Goal: Task Accomplishment & Management: Manage account settings

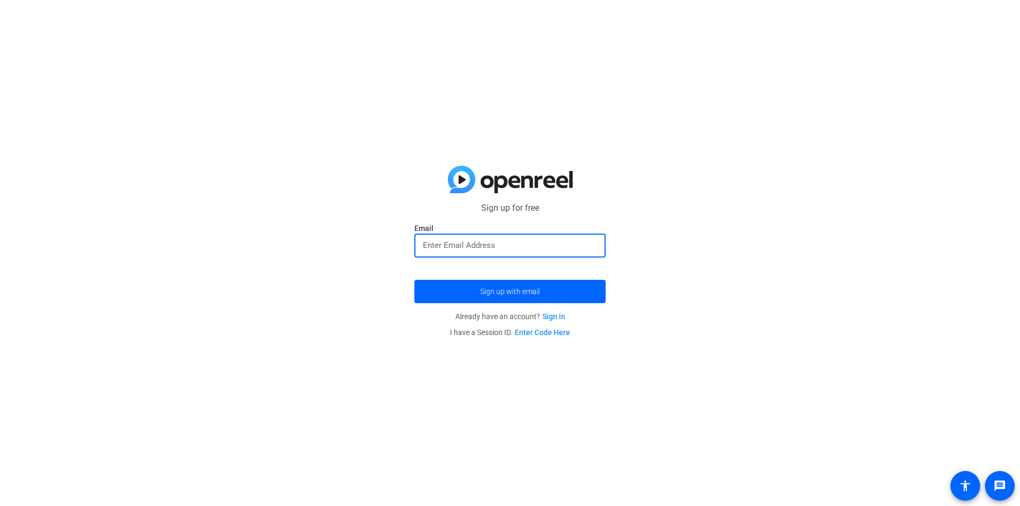
click at [453, 245] on input "email" at bounding box center [510, 245] width 174 height 13
type input "س"
type input "[EMAIL_ADDRESS]"
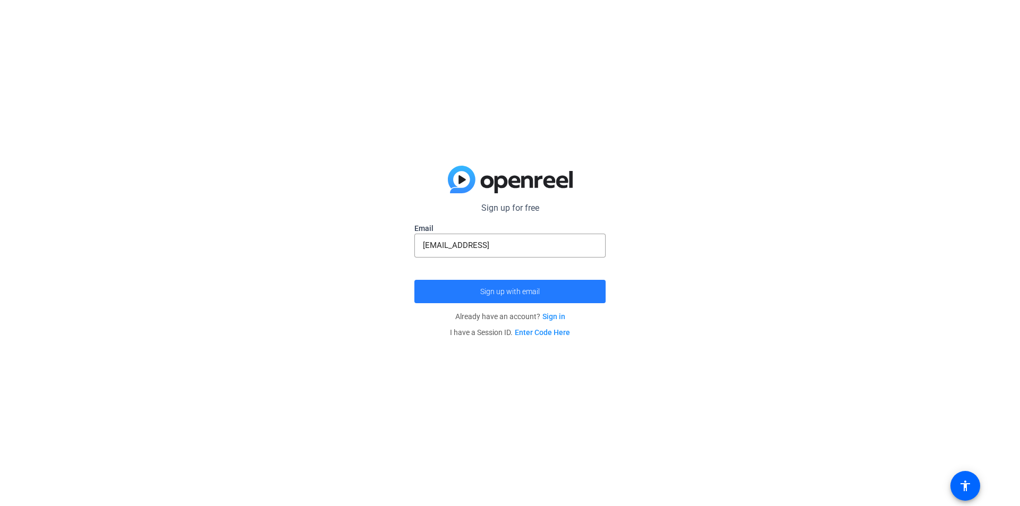
click at [494, 292] on span "Sign up with email" at bounding box center [510, 292] width 60 height 0
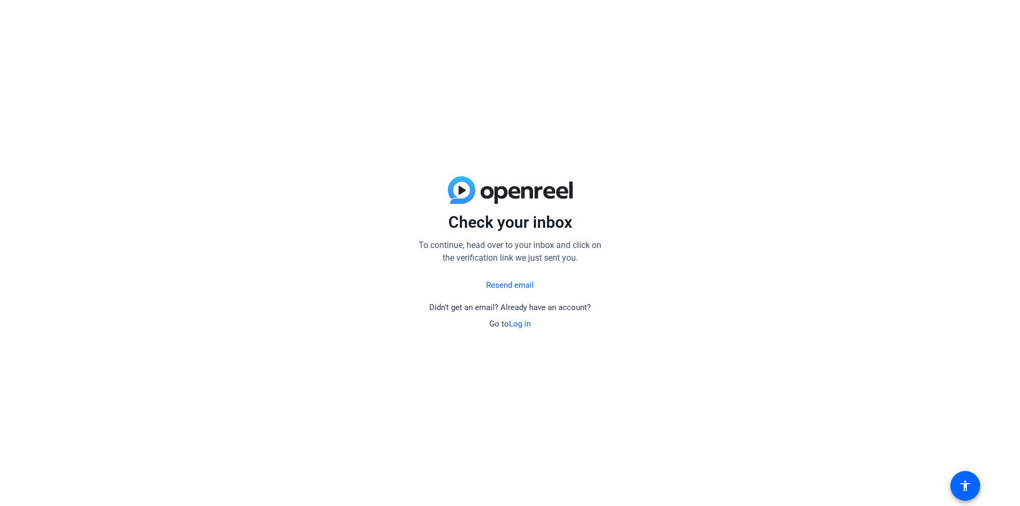
click at [525, 326] on link "Log in" at bounding box center [520, 324] width 22 height 10
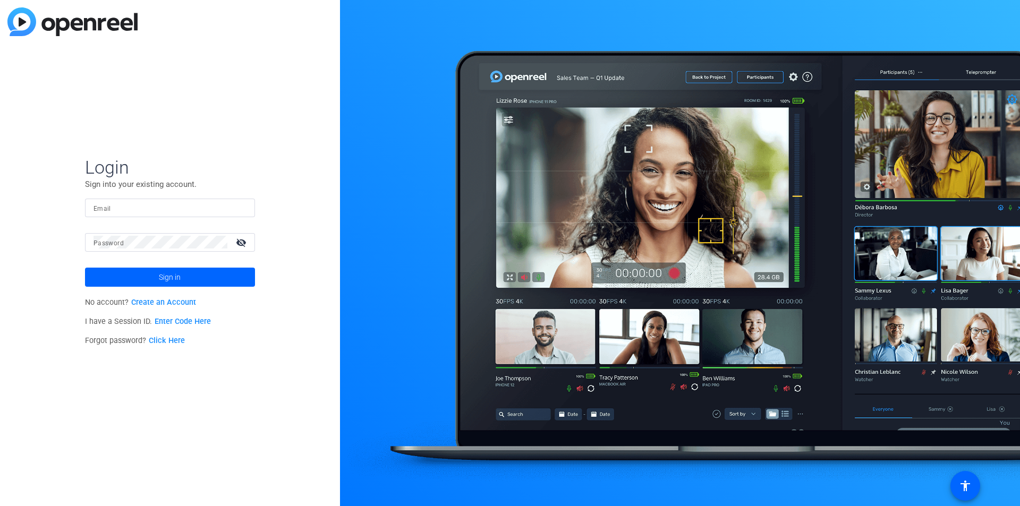
click at [191, 208] on input "Email" at bounding box center [170, 207] width 153 height 13
type input "[EMAIL_ADDRESS][DOMAIN_NAME]"
click at [208, 268] on span at bounding box center [170, 278] width 170 height 26
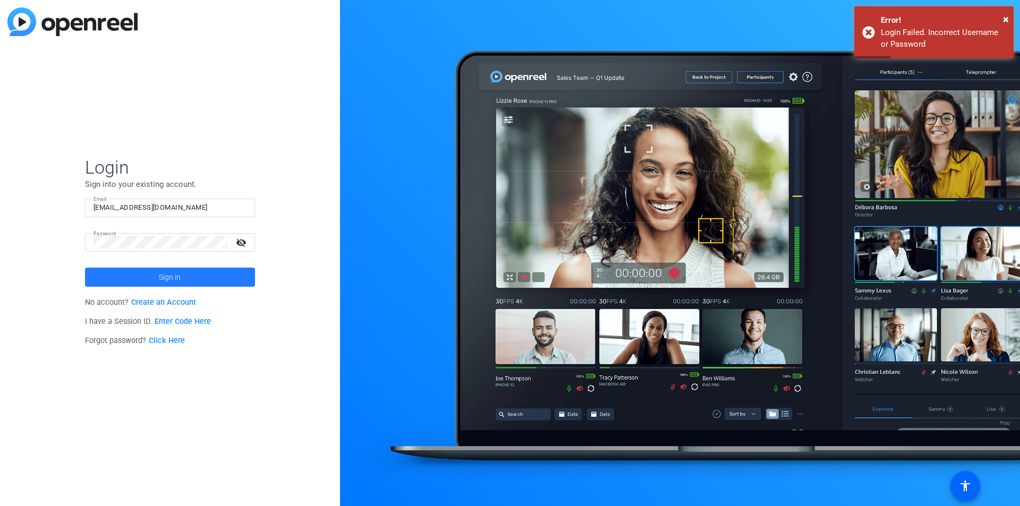
click at [193, 278] on span at bounding box center [170, 278] width 170 height 26
click at [80, 246] on div "Login Sign into your existing account. Email [EMAIL_ADDRESS][DOMAIN_NAME] Passw…" at bounding box center [170, 253] width 340 height 506
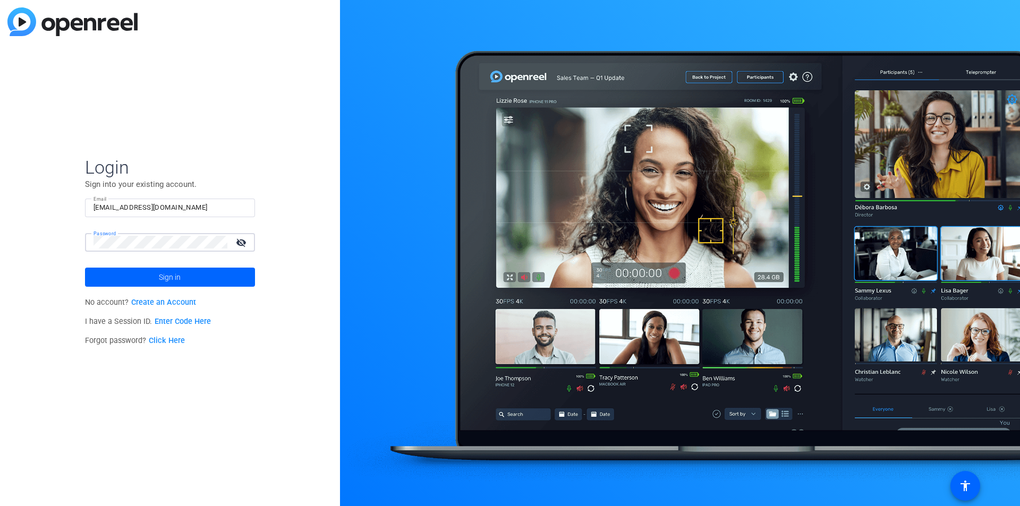
click at [163, 341] on link "Click Here" at bounding box center [167, 340] width 36 height 9
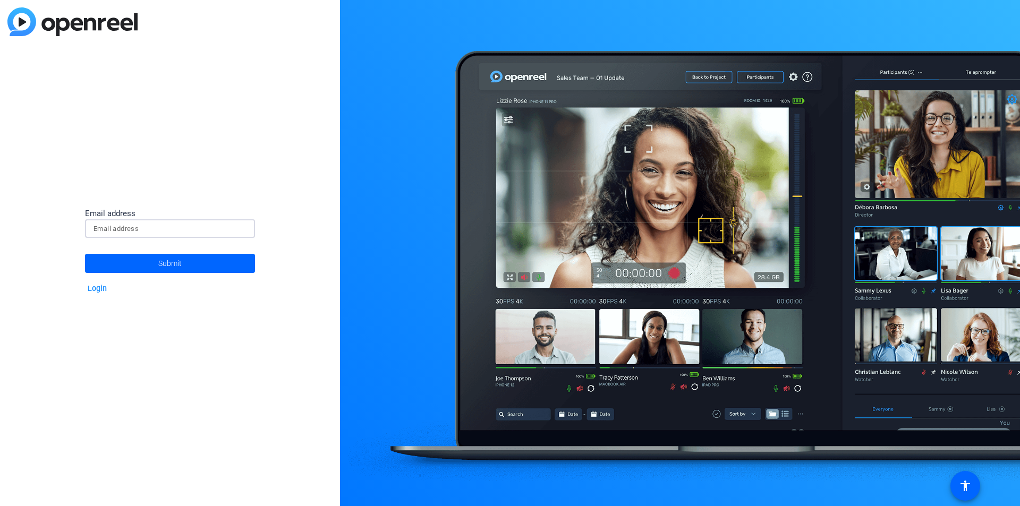
click at [131, 232] on input at bounding box center [170, 229] width 153 height 13
type input "[EMAIL_ADDRESS][DOMAIN_NAME]"
click at [167, 267] on span "Submit" at bounding box center [169, 263] width 23 height 27
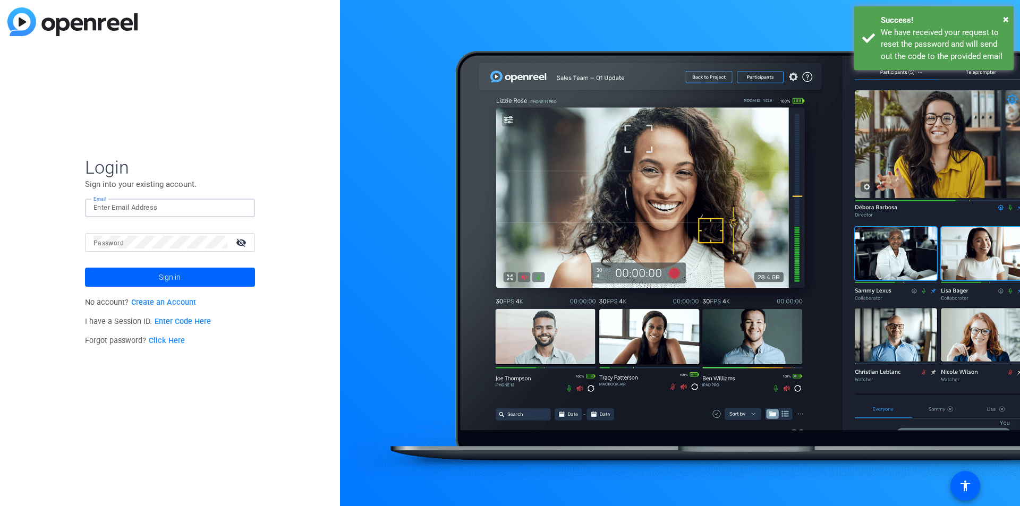
click at [158, 210] on input "Email" at bounding box center [170, 207] width 153 height 13
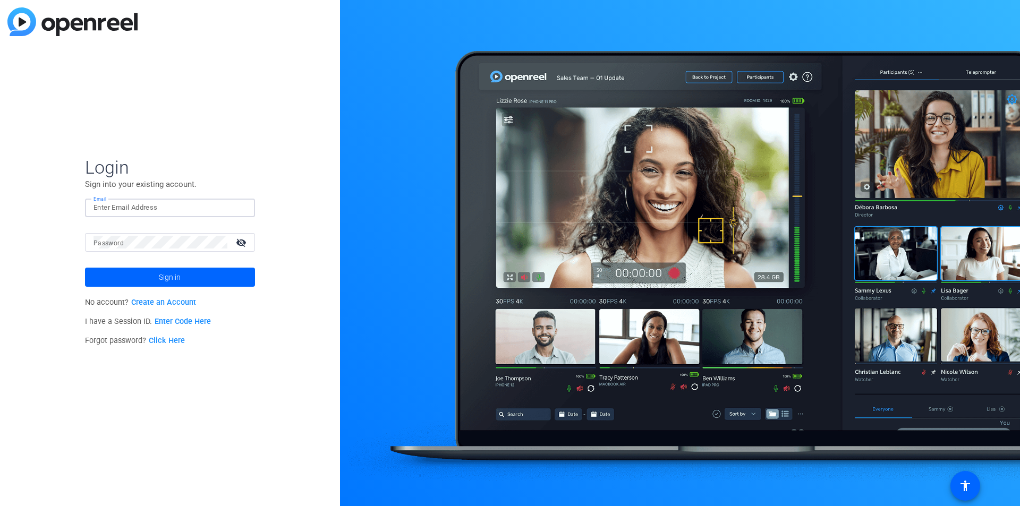
type input "[EMAIL_ADDRESS][DOMAIN_NAME]"
click at [169, 341] on link "Click Here" at bounding box center [167, 340] width 36 height 9
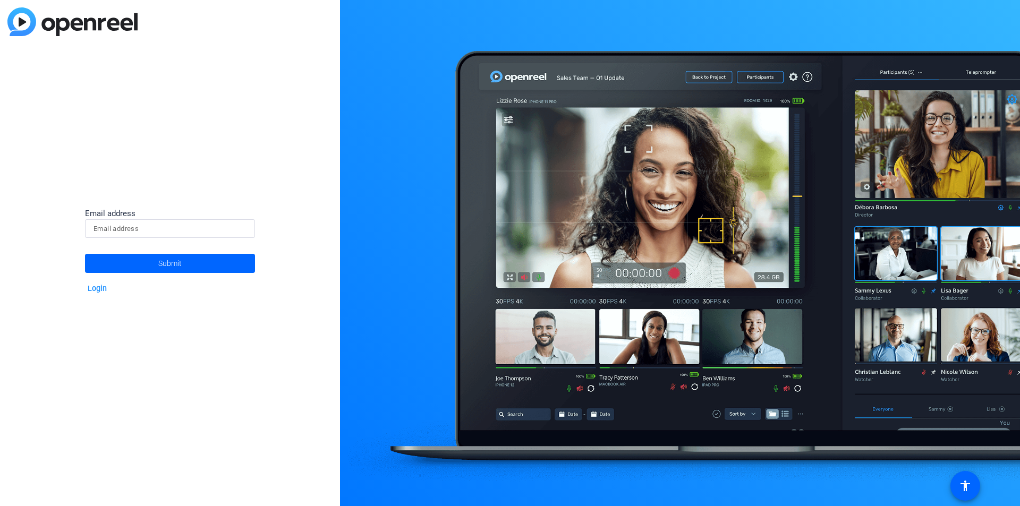
click at [115, 233] on input at bounding box center [170, 229] width 153 height 13
type input "[EMAIL_ADDRESS][DOMAIN_NAME]"
click at [162, 267] on span "Submit" at bounding box center [169, 263] width 23 height 27
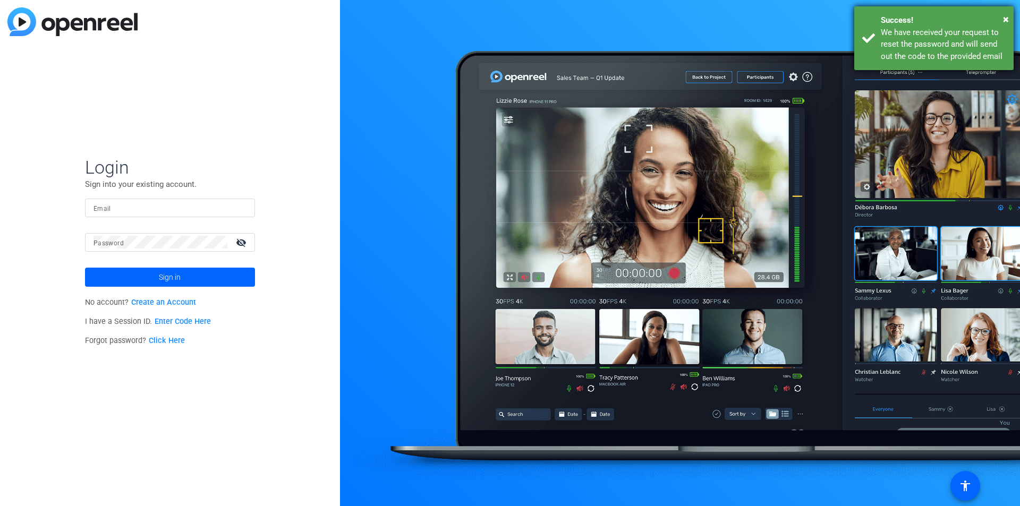
click at [970, 50] on div "We have received your request to reset the password and will send out the code …" at bounding box center [943, 45] width 125 height 36
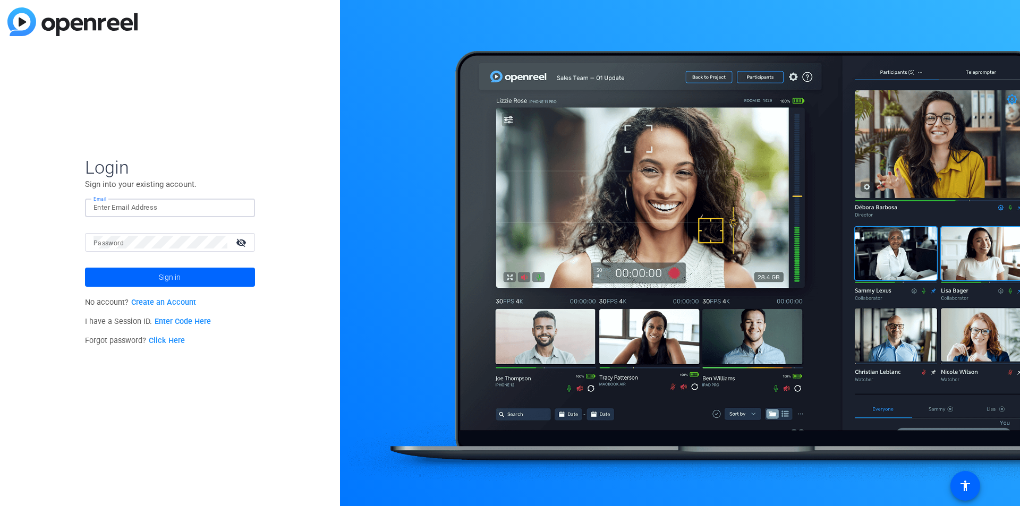
click at [128, 210] on input "Email" at bounding box center [170, 207] width 153 height 13
type input "[EMAIL_ADDRESS][DOMAIN_NAME]"
click at [119, 233] on form "Login Sign into your existing account. Email [EMAIL_ADDRESS][DOMAIN_NAME] Passw…" at bounding box center [170, 221] width 170 height 131
click at [133, 253] on mat-form-field "Password visibility_off" at bounding box center [170, 250] width 170 height 35
click at [79, 247] on div "Login Sign into your existing account. Email [EMAIL_ADDRESS][DOMAIN_NAME] Passw…" at bounding box center [170, 253] width 340 height 506
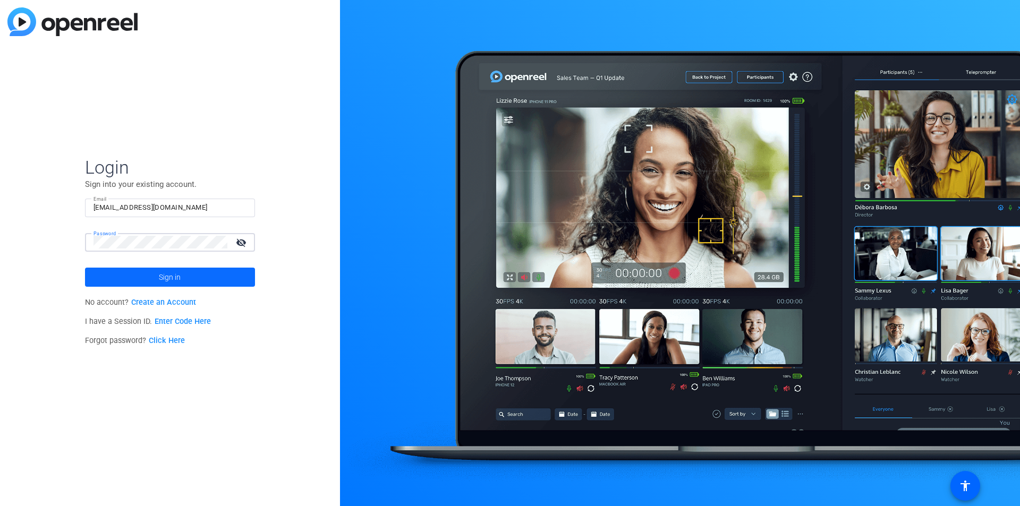
click at [143, 275] on span at bounding box center [170, 278] width 170 height 26
click at [246, 239] on mat-icon "visibility_off" at bounding box center [243, 242] width 26 height 15
click at [246, 239] on mat-icon "visibility" at bounding box center [243, 242] width 26 height 15
click at [160, 337] on link "Click Here" at bounding box center [167, 340] width 36 height 9
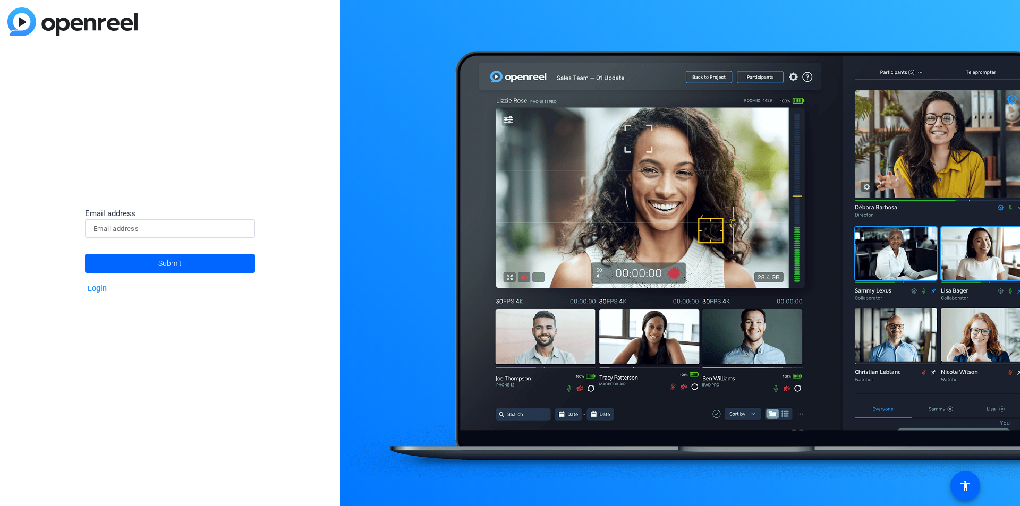
click at [171, 219] on div "Email address" at bounding box center [170, 214] width 170 height 12
click at [162, 234] on input at bounding box center [170, 229] width 153 height 13
type input "[EMAIL_ADDRESS][DOMAIN_NAME]"
click at [85, 254] on button "Submit" at bounding box center [170, 263] width 170 height 19
